Goal: Use online tool/utility: Use online tool/utility

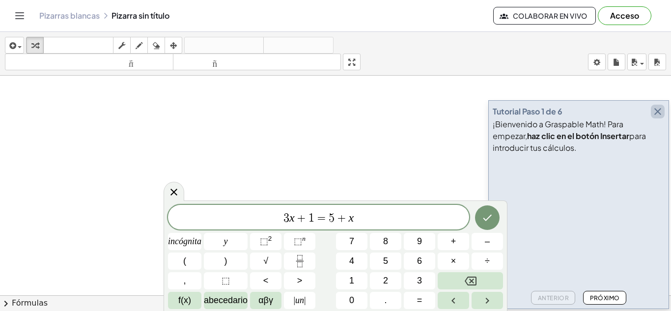
click at [651, 108] on button "button" at bounding box center [658, 112] width 14 height 14
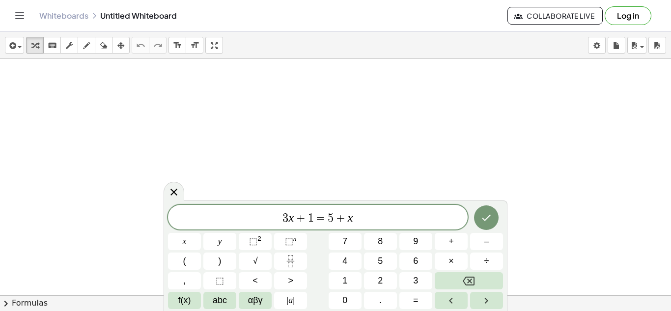
click at [362, 215] on span "3 x + 1 = 5 + x" at bounding box center [318, 218] width 300 height 14
click at [343, 244] on span "7" at bounding box center [344, 241] width 5 height 13
click at [453, 257] on span "×" at bounding box center [450, 260] width 5 height 13
click at [353, 281] on button "1" at bounding box center [345, 280] width 33 height 17
click at [345, 263] on span "4" at bounding box center [344, 260] width 5 height 13
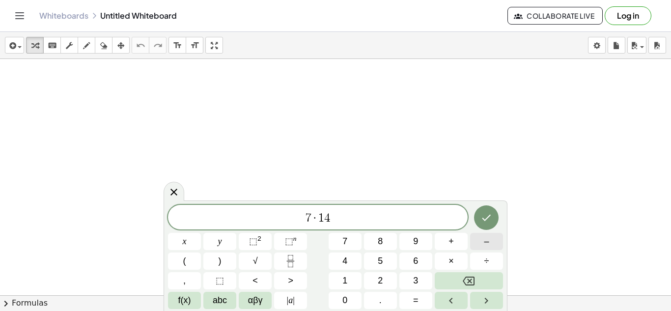
click at [481, 241] on button "–" at bounding box center [486, 241] width 33 height 17
click at [384, 276] on button "2" at bounding box center [380, 280] width 33 height 17
click at [355, 299] on button "0" at bounding box center [345, 300] width 33 height 17
click at [487, 243] on span "–" at bounding box center [486, 241] width 5 height 13
click at [484, 218] on icon "Done" at bounding box center [486, 218] width 12 height 12
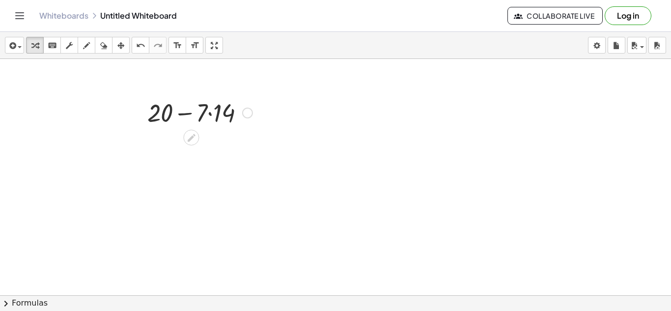
click at [210, 112] on div at bounding box center [199, 111] width 115 height 33
click at [197, 115] on div at bounding box center [199, 111] width 115 height 33
click at [193, 150] on div at bounding box center [199, 145] width 115 height 33
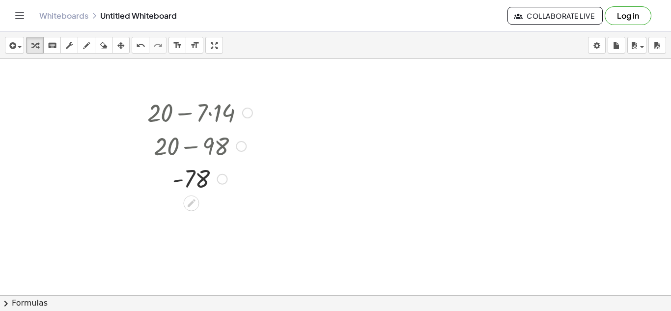
click at [249, 115] on div at bounding box center [247, 113] width 11 height 11
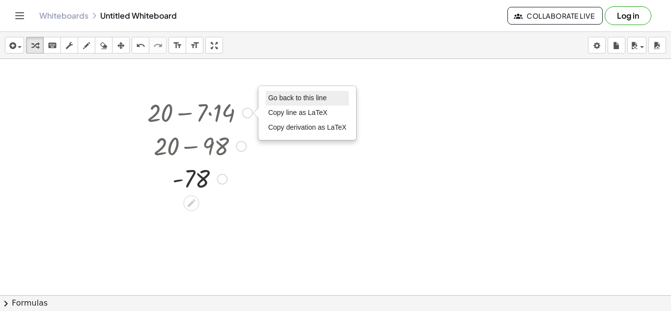
click at [297, 97] on span "Go back to this line" at bounding box center [297, 98] width 58 height 8
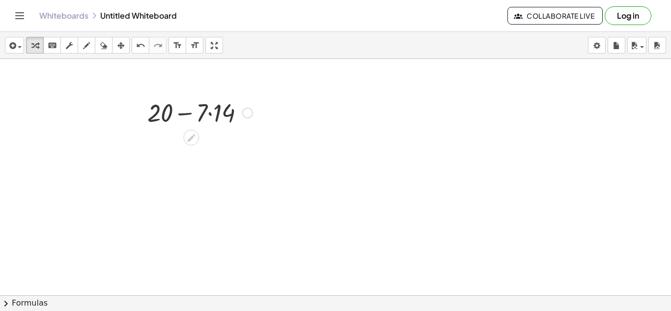
click at [249, 114] on div "Go back to this line Copy line as LaTeX Copy derivation as LaTeX" at bounding box center [247, 113] width 11 height 11
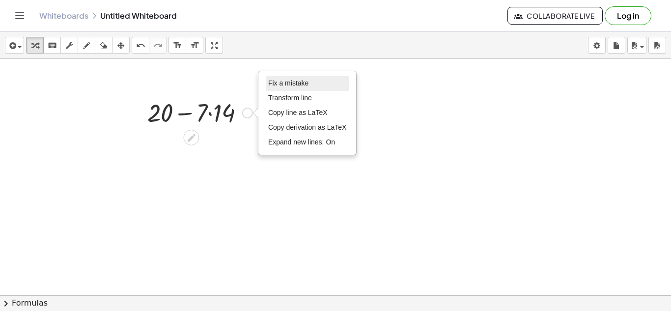
click at [307, 88] on li "Fix a mistake" at bounding box center [307, 83] width 83 height 15
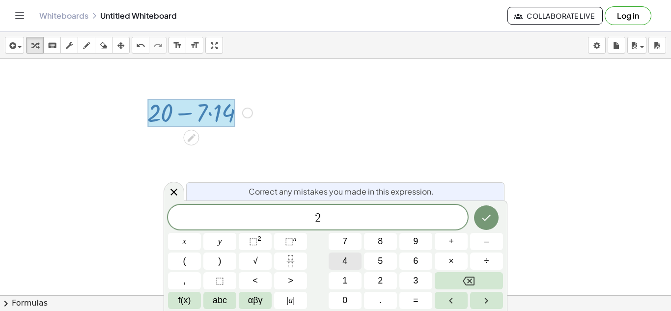
click at [346, 267] on span "4" at bounding box center [344, 260] width 5 height 13
click at [351, 220] on span "2 4" at bounding box center [318, 218] width 300 height 14
